Goal: Transaction & Acquisition: Purchase product/service

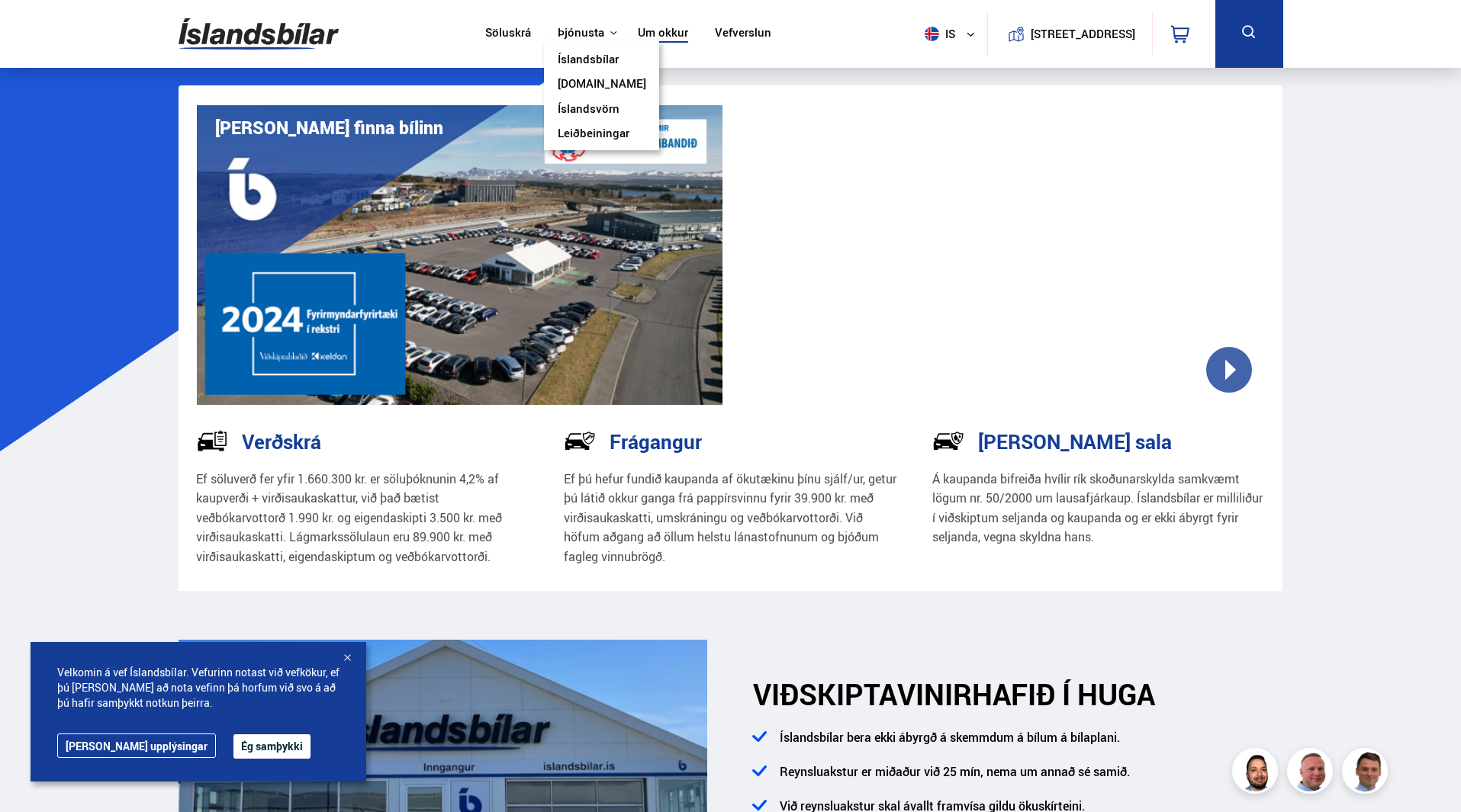
click at [586, 26] on button "Þjónusta" at bounding box center [581, 33] width 47 height 15
click at [600, 107] on link "Íslandsvörn" at bounding box center [589, 110] width 62 height 16
click at [507, 28] on link "Söluskrá" at bounding box center [508, 33] width 46 height 16
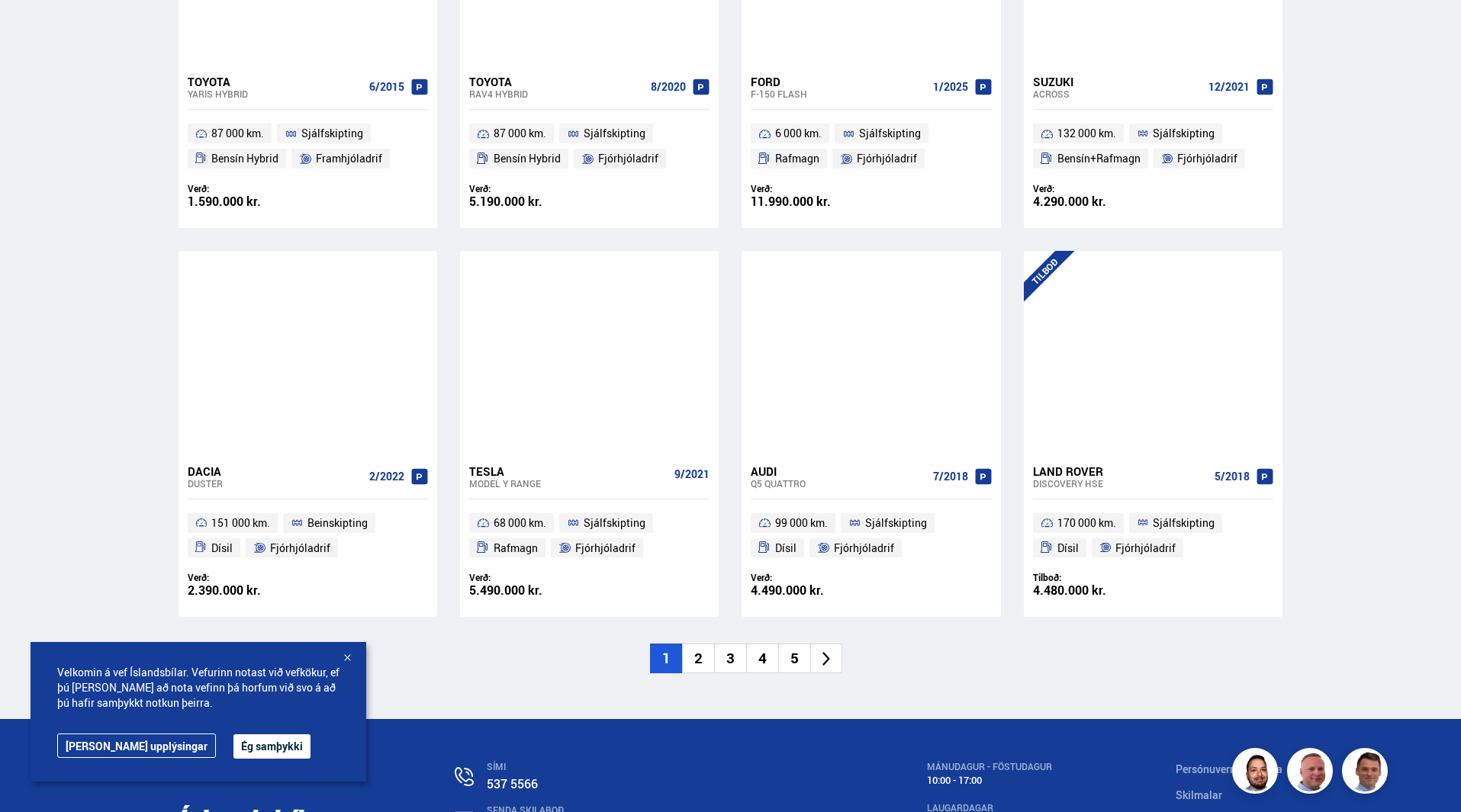
scroll to position [2059, 0]
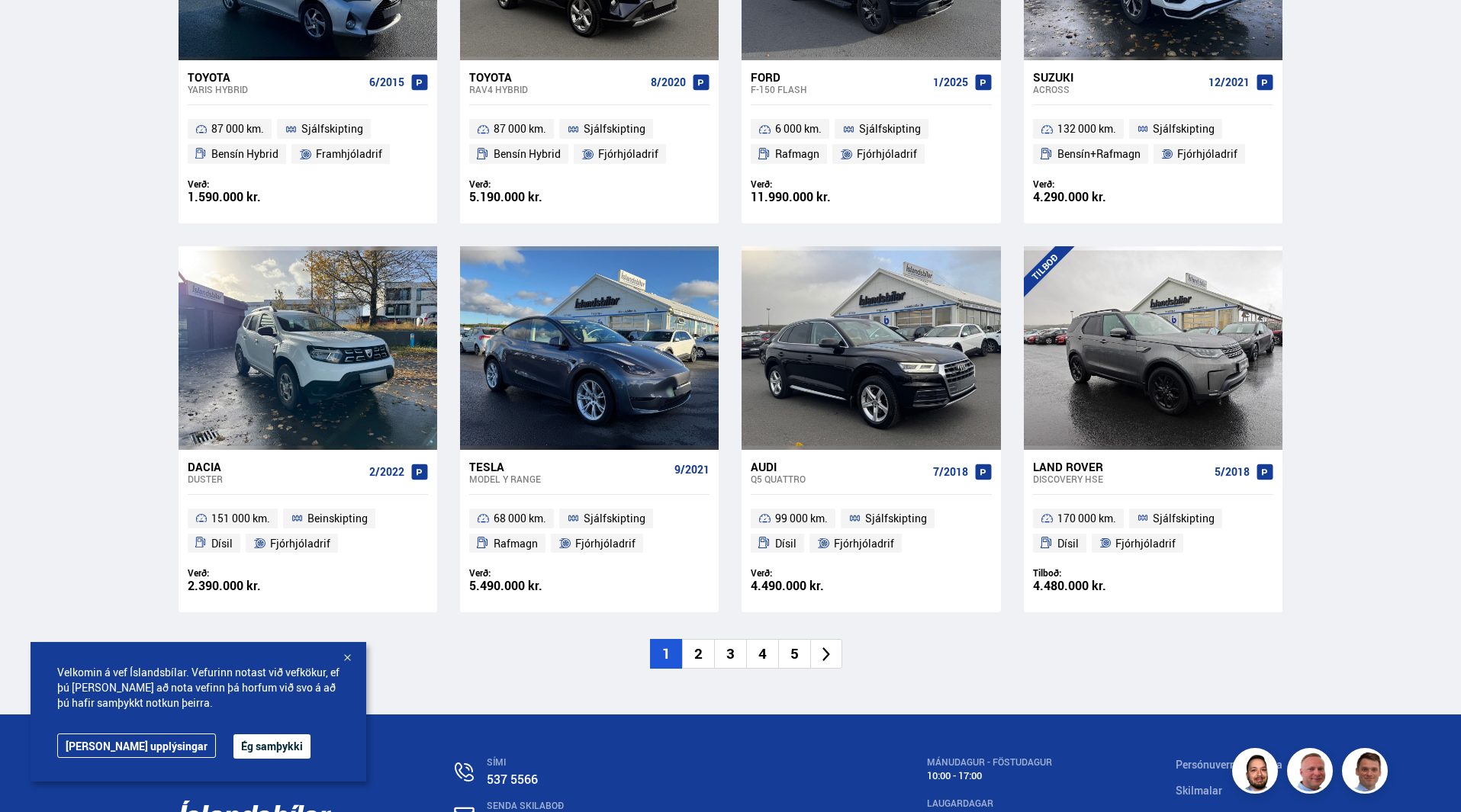
drag, startPoint x: 699, startPoint y: 654, endPoint x: 708, endPoint y: 646, distance: 12.0
click at [700, 653] on li "2" at bounding box center [698, 654] width 32 height 29
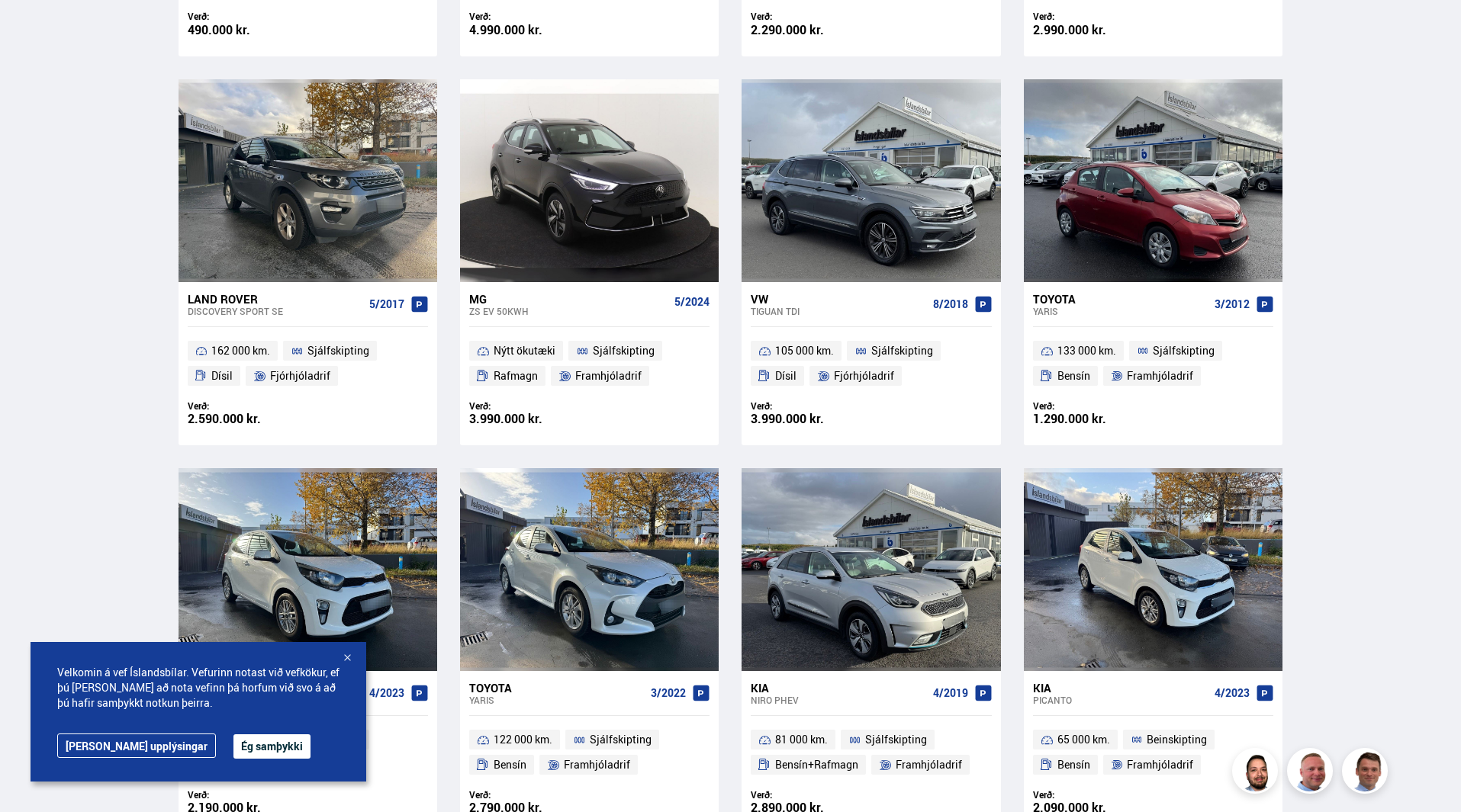
scroll to position [1449, 0]
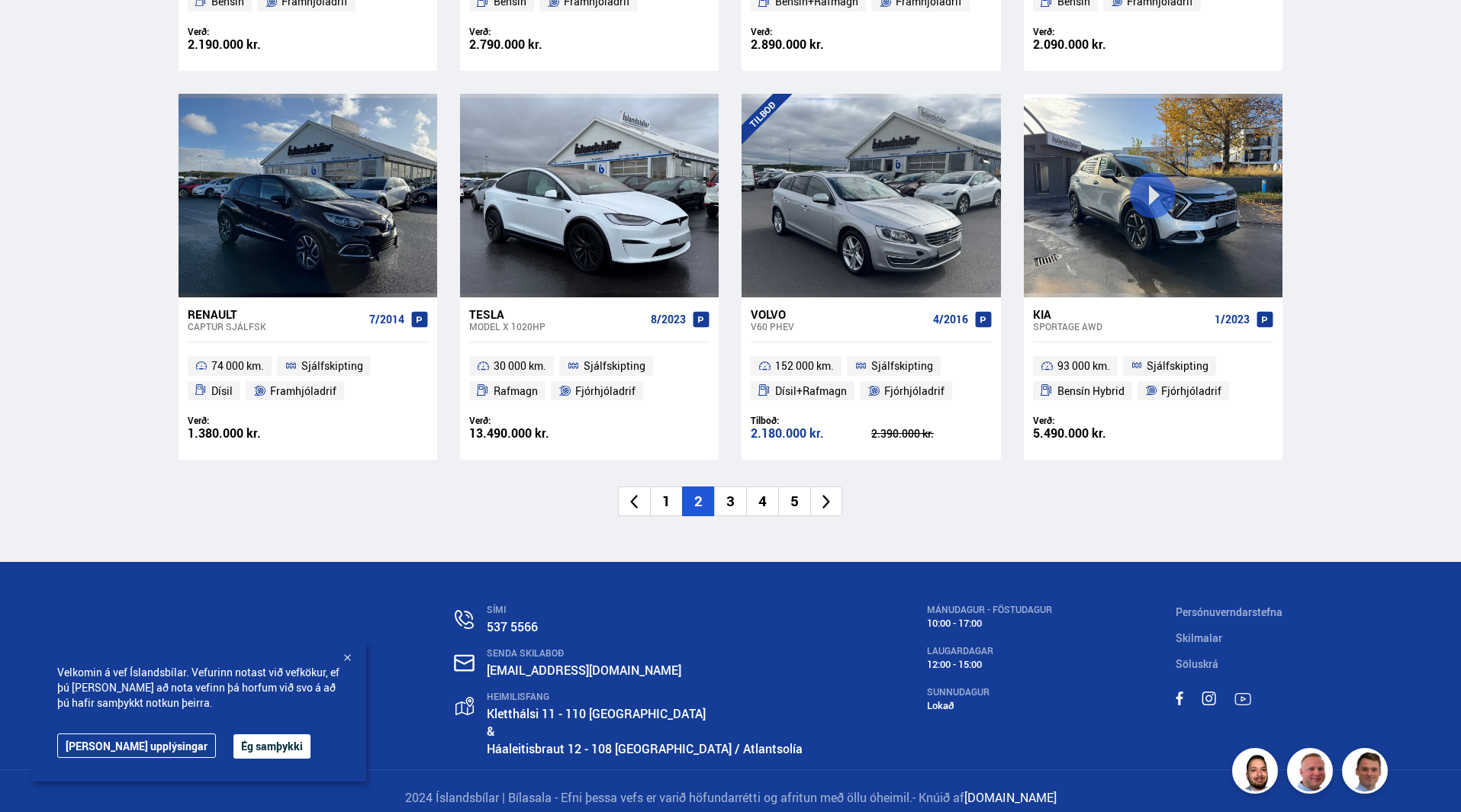
click at [841, 504] on li at bounding box center [825, 501] width 32 height 29
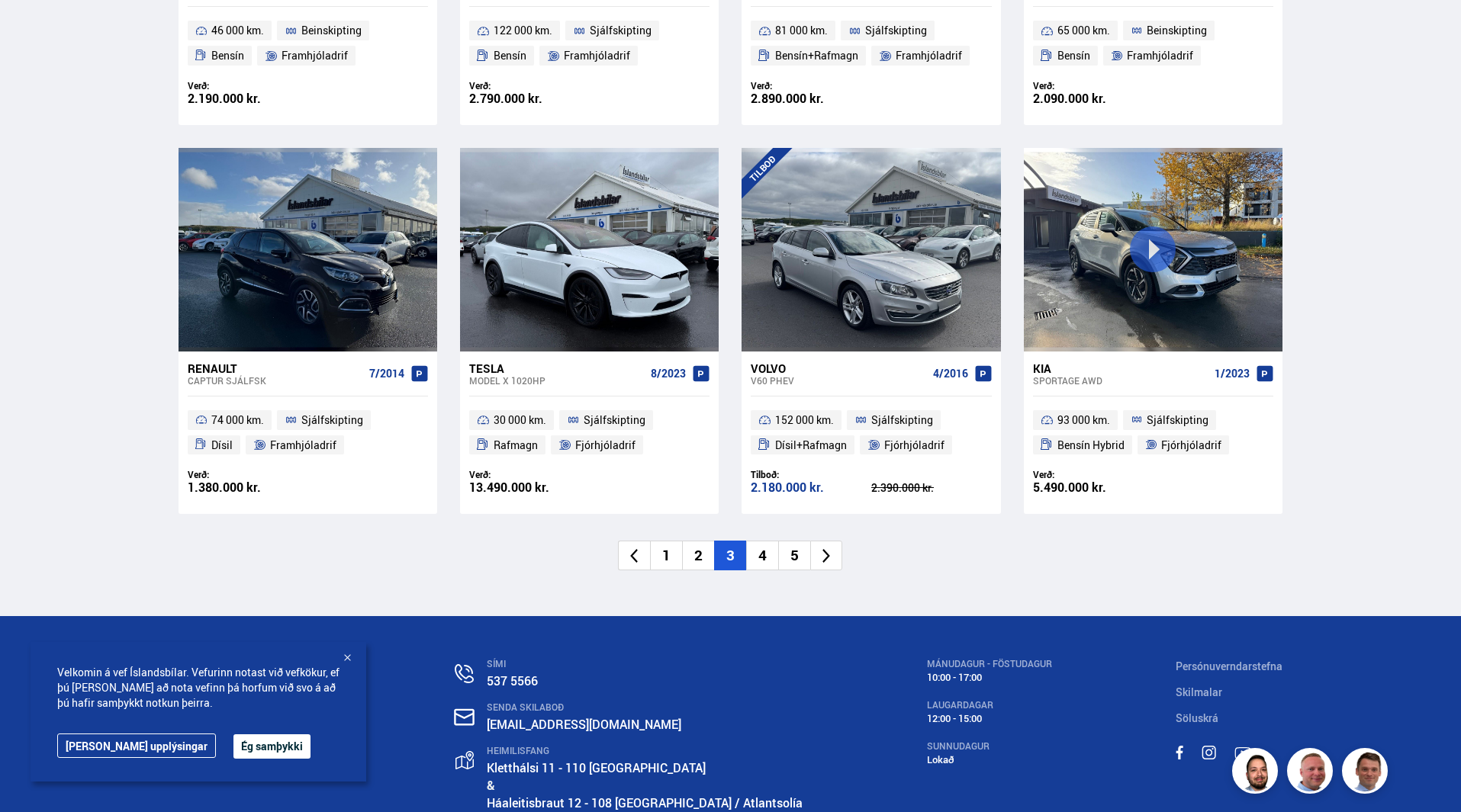
scroll to position [1564, 0]
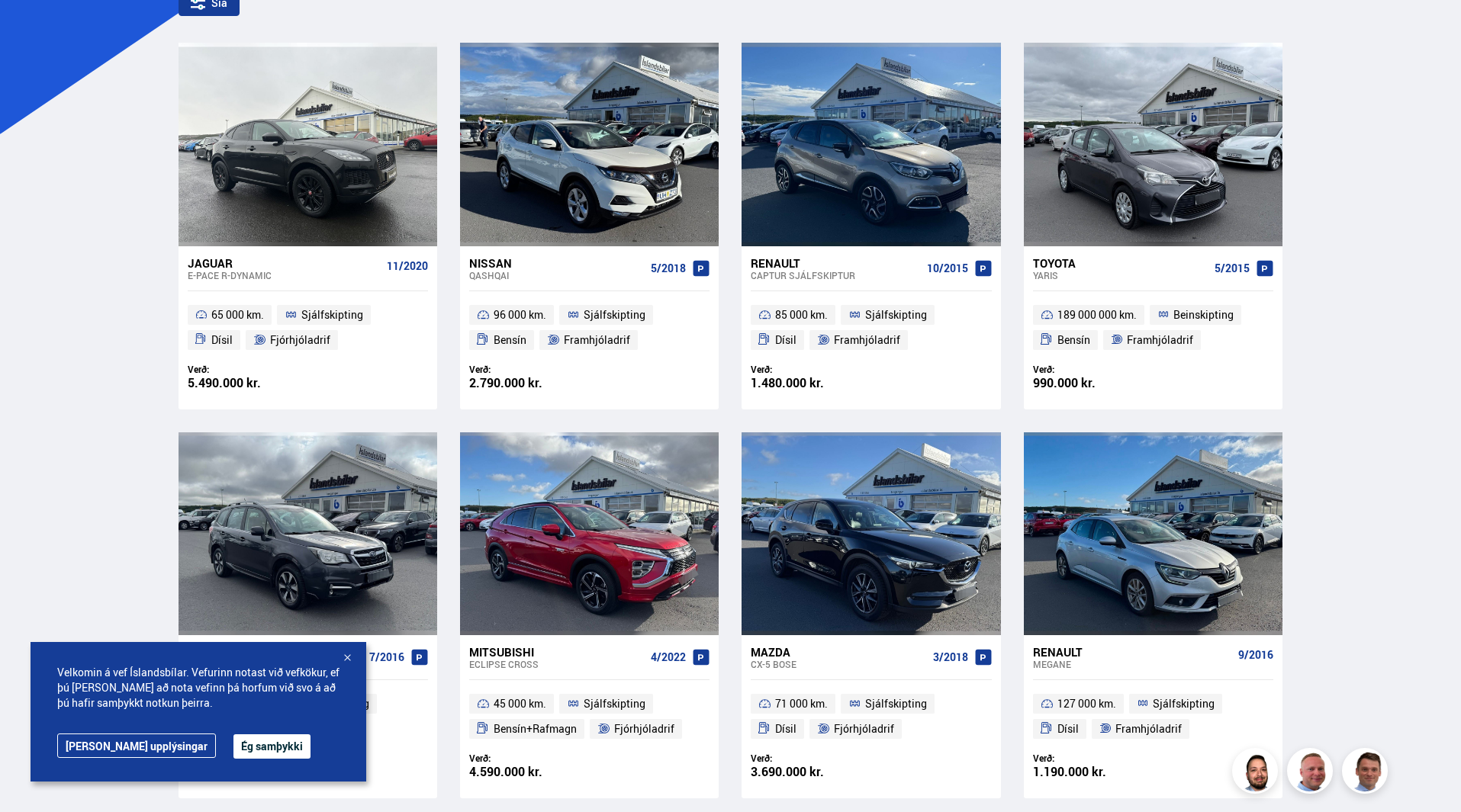
scroll to position [458, 0]
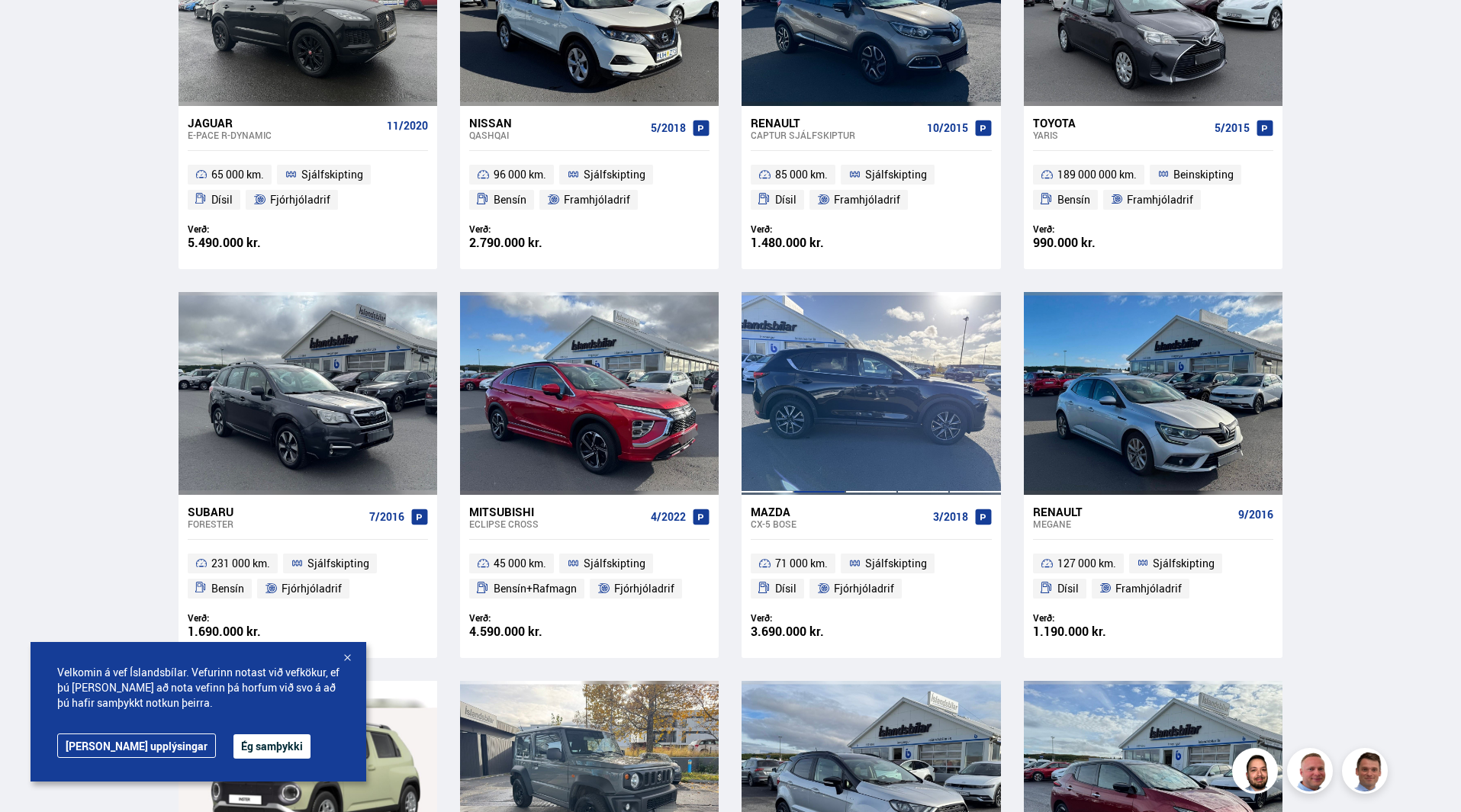
click at [811, 318] on div at bounding box center [819, 394] width 52 height 203
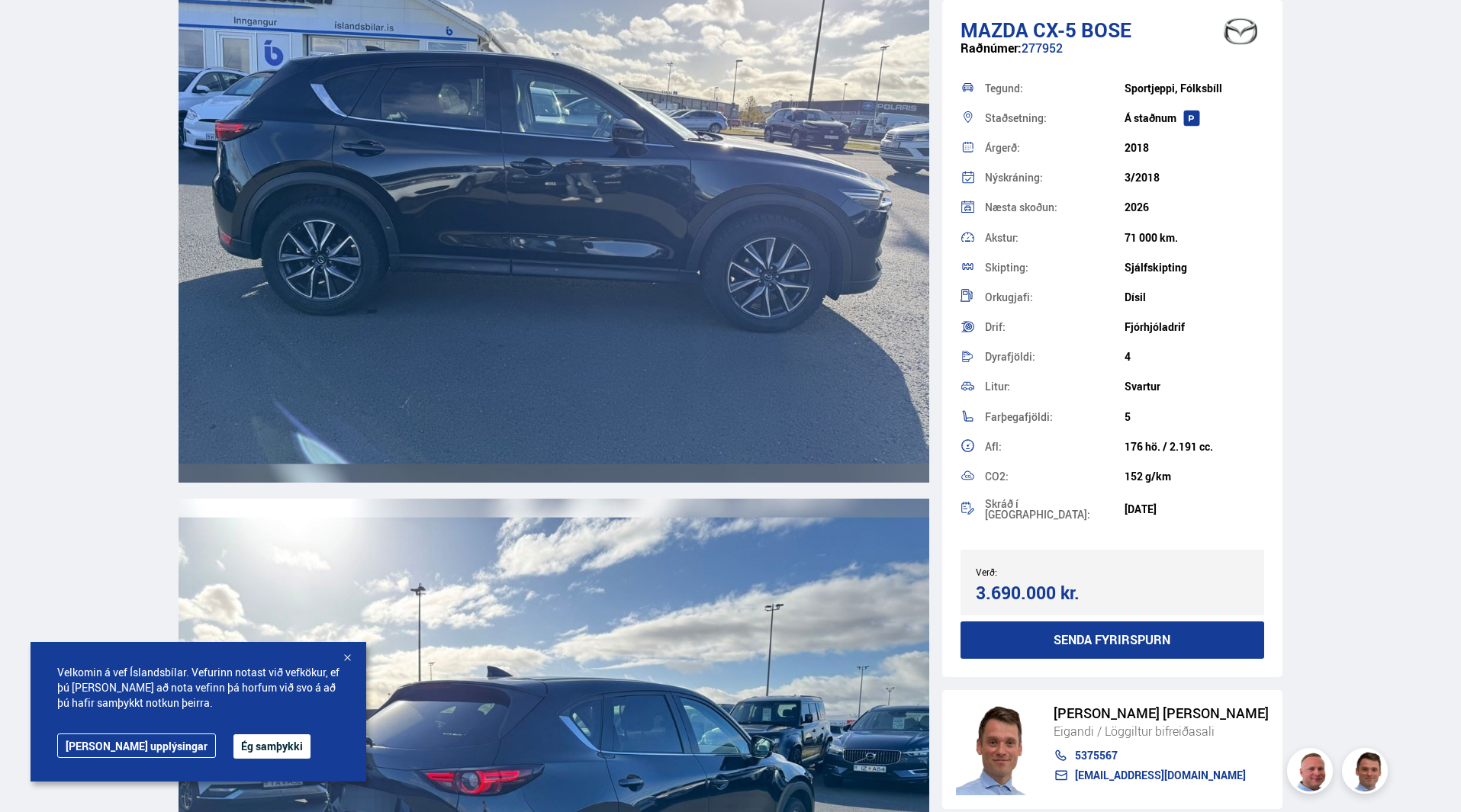
scroll to position [2745, 0]
